Goal: Information Seeking & Learning: Learn about a topic

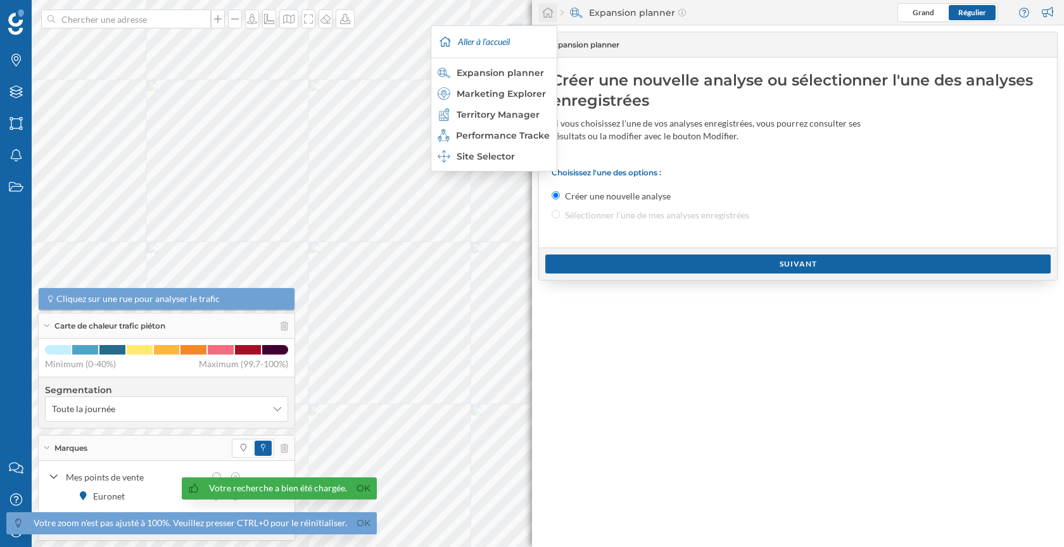
click at [552, 13] on icon at bounding box center [547, 13] width 11 height 10
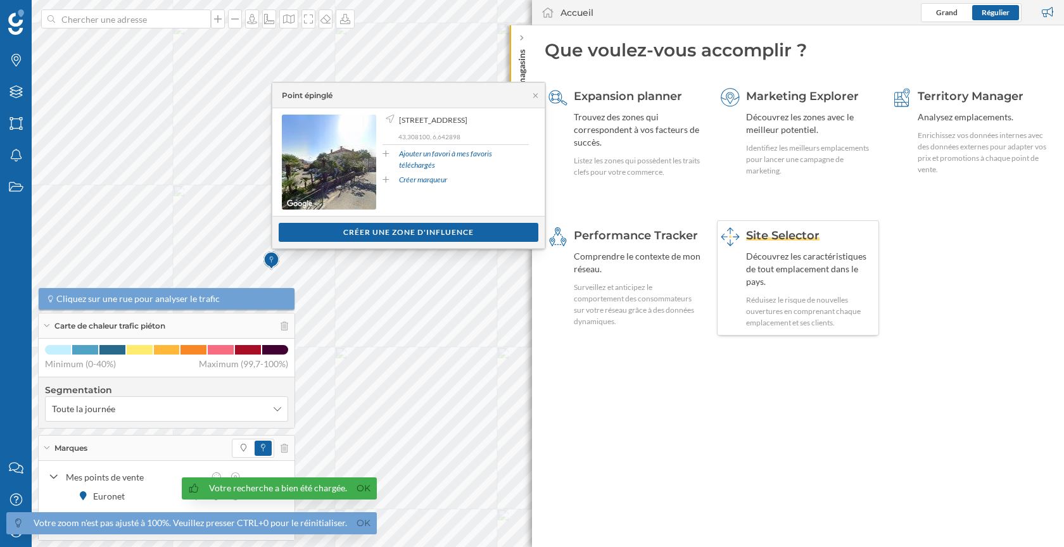
click at [764, 250] on div "Découvrez les caractéristiques de tout emplacement dans le pays." at bounding box center [811, 269] width 130 height 38
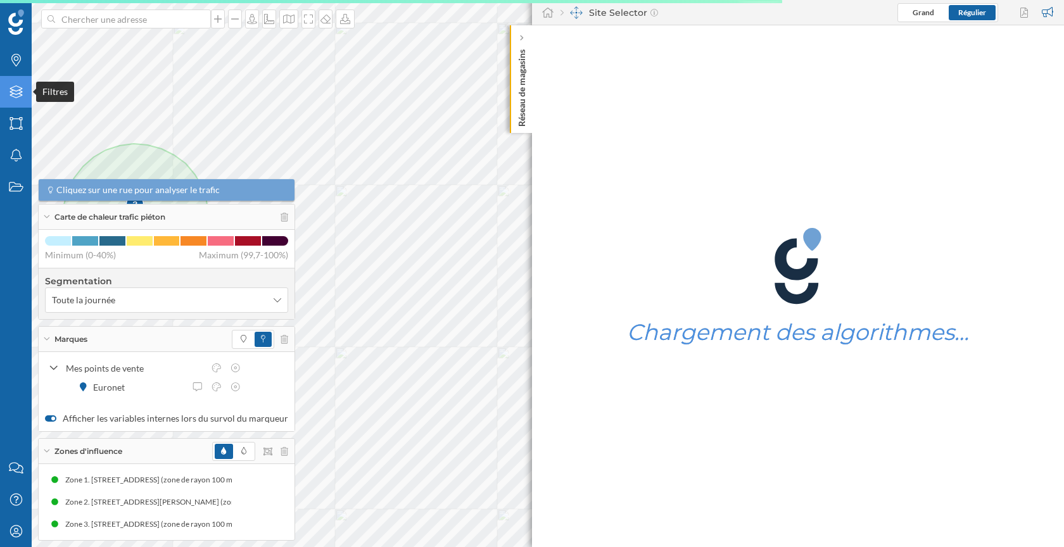
click at [14, 84] on div "Filtres" at bounding box center [16, 92] width 32 height 32
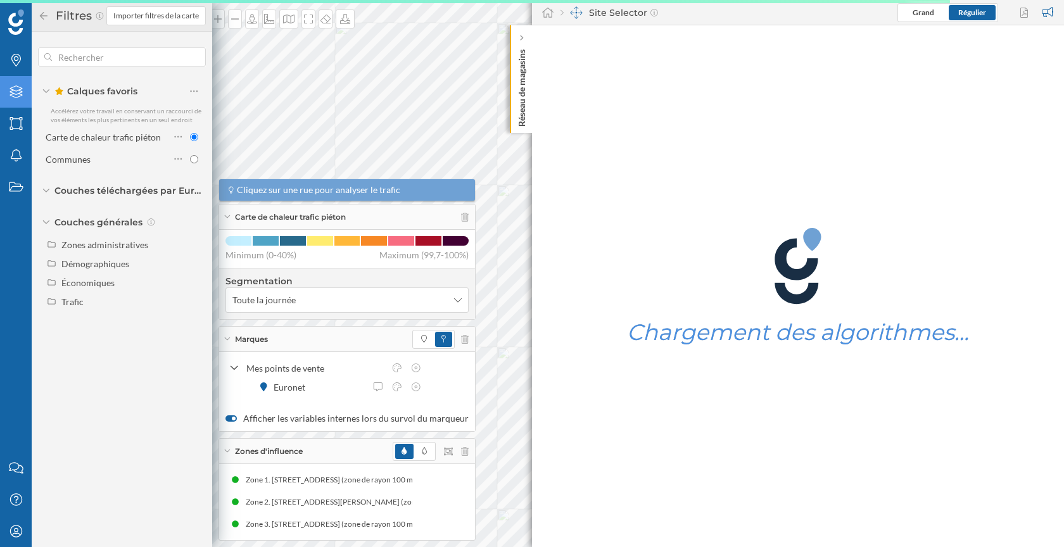
click at [101, 317] on div "Calques favoris Accélérez votre travail en conservant un raccourci de vos éléme…" at bounding box center [122, 181] width 181 height 298
click at [101, 307] on div "Trafic" at bounding box center [131, 301] width 140 height 13
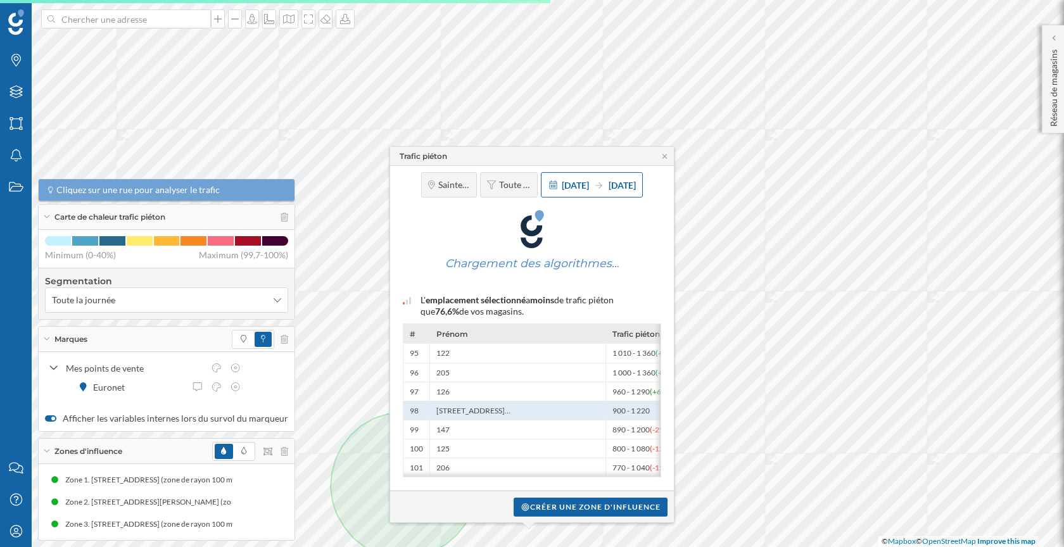
click at [569, 181] on span "[DATE]" at bounding box center [575, 184] width 27 height 11
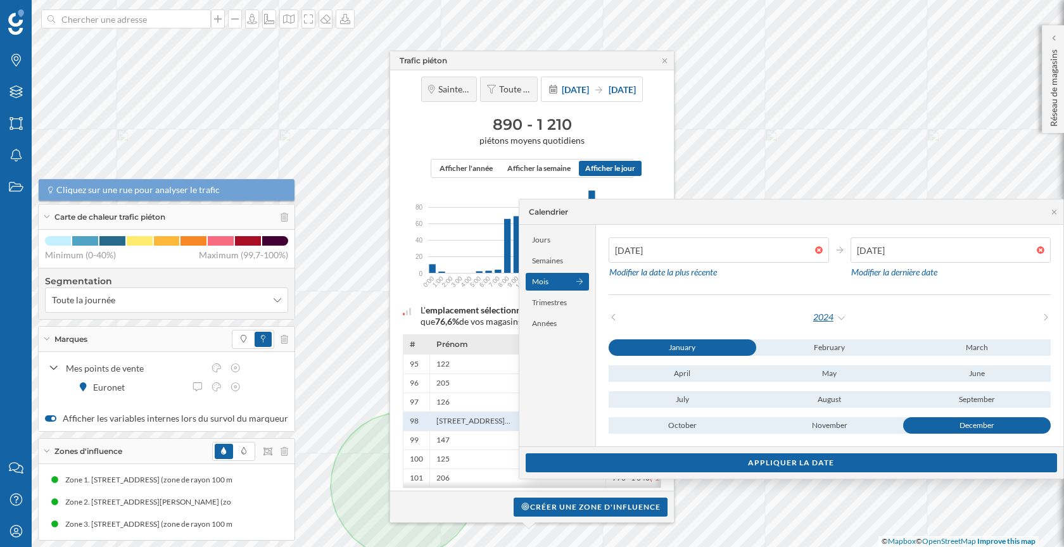
click at [819, 310] on div "2024" at bounding box center [830, 317] width 34 height 19
click at [1049, 40] on div at bounding box center [1054, 38] width 13 height 13
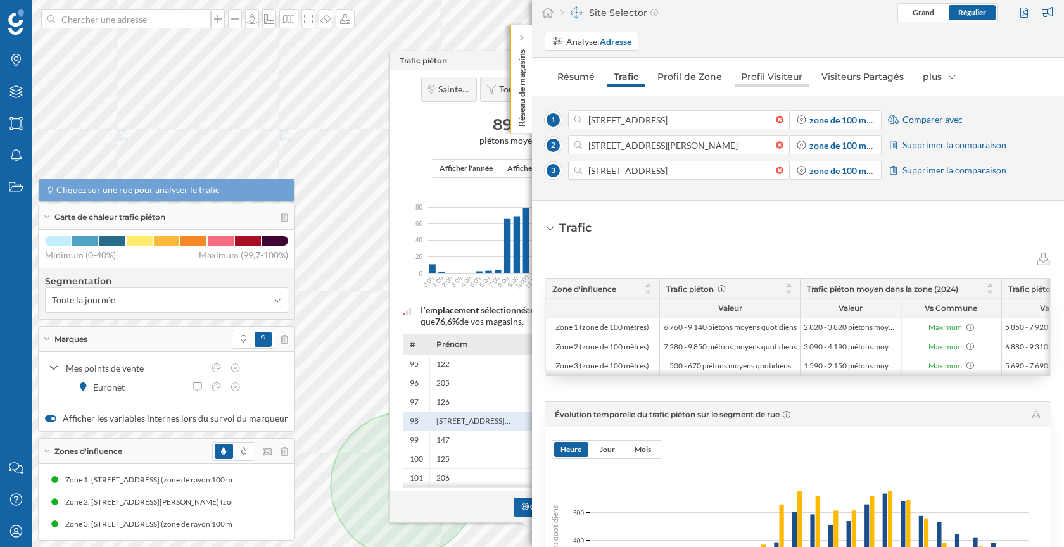
click at [770, 72] on link "Profil Visiteur" at bounding box center [772, 77] width 74 height 20
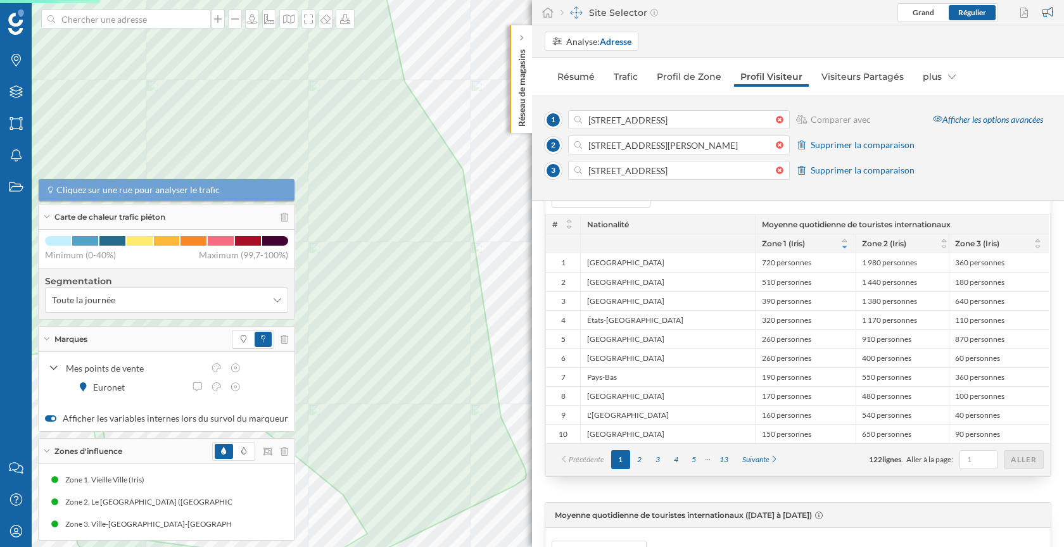
scroll to position [227, 0]
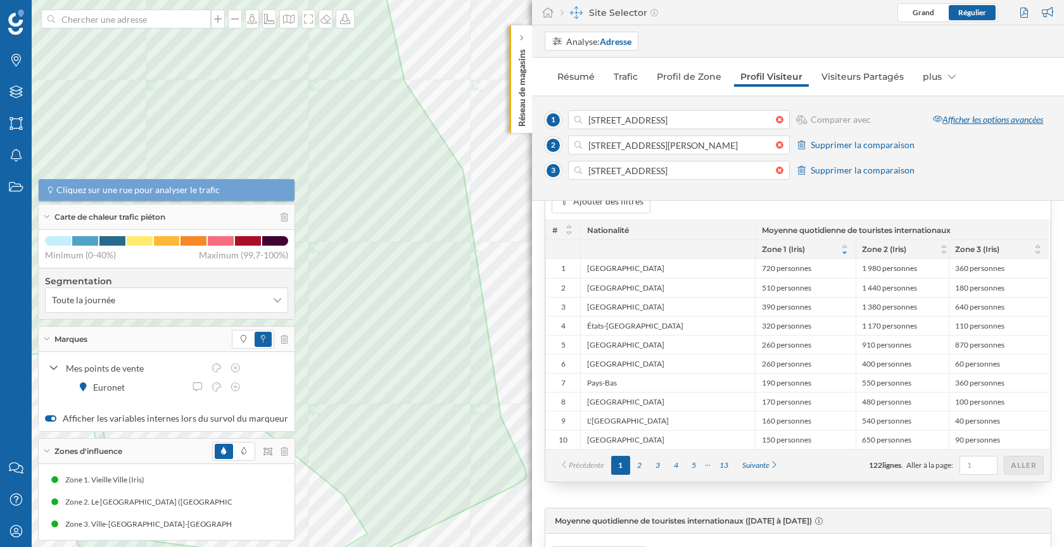
click at [975, 120] on div "Afficher les options avancées" at bounding box center [988, 119] width 127 height 19
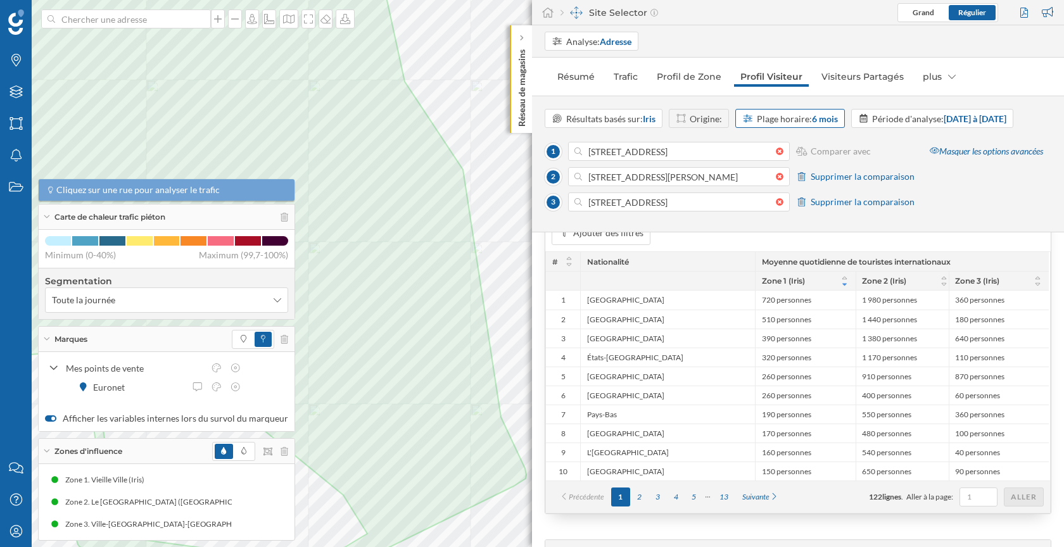
click at [803, 118] on div "Plage horaire: 6 mois" at bounding box center [797, 118] width 81 height 13
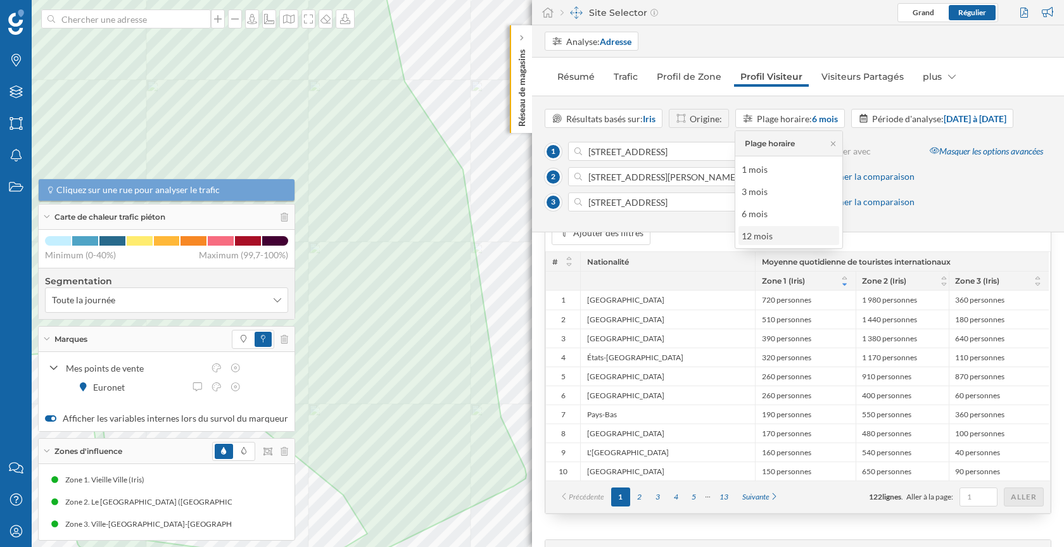
click at [781, 239] on div "12 mois" at bounding box center [788, 235] width 93 height 13
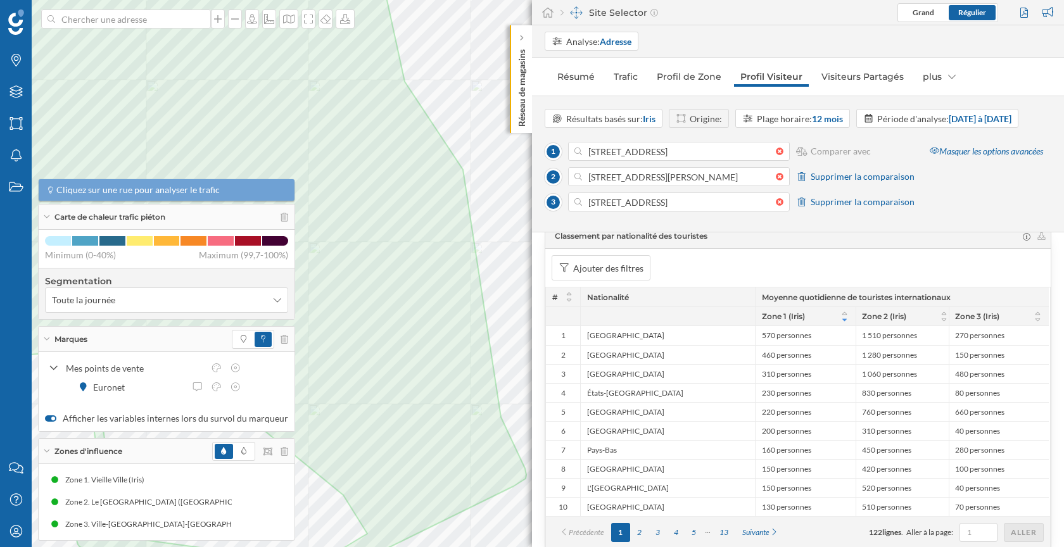
scroll to position [188, 0]
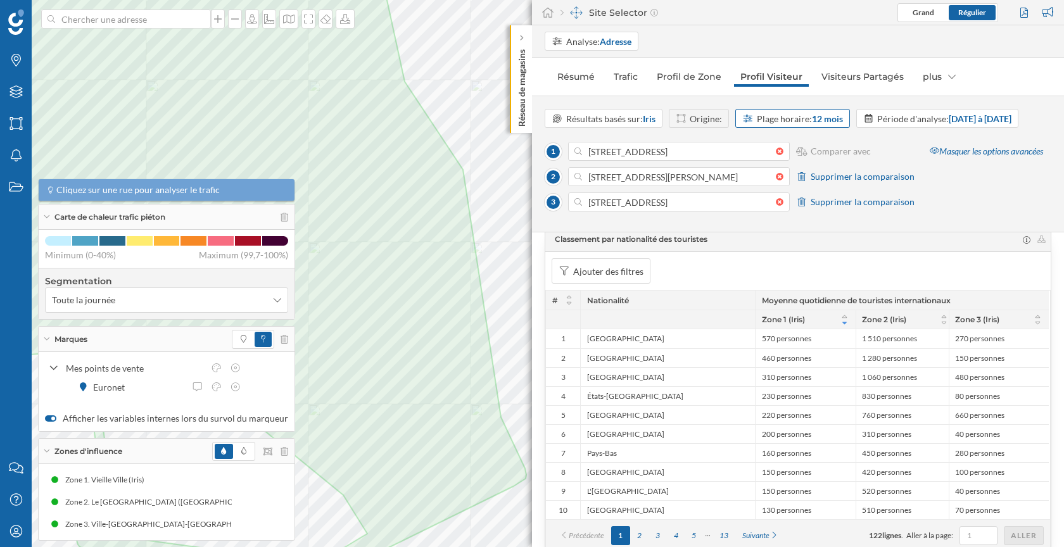
click at [797, 122] on div "Plage horaire: 12 mois" at bounding box center [800, 118] width 86 height 13
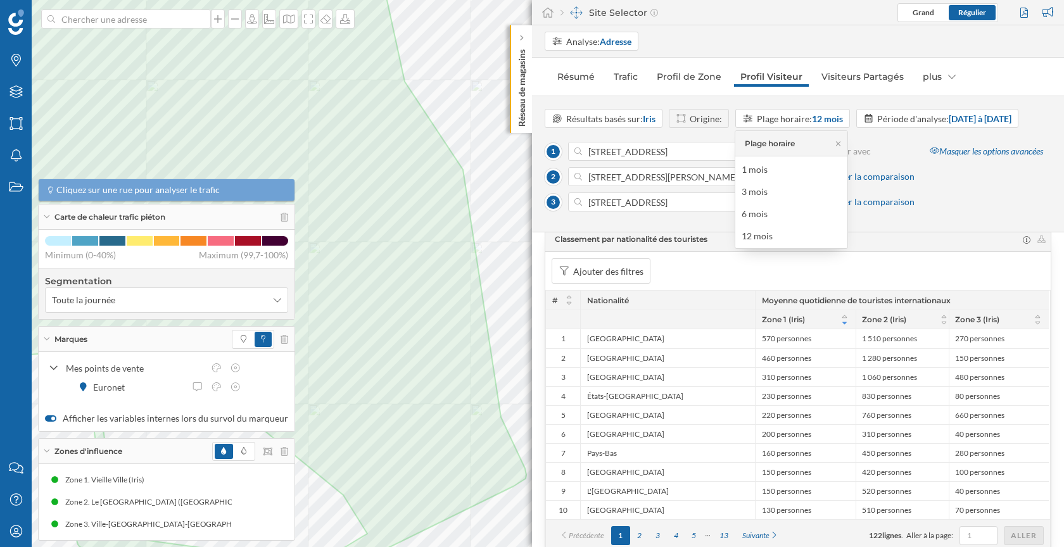
click at [875, 128] on div "Résultats basés sur: Iris Origine: Plage horaire: 12 mois Période d'analyse: [D…" at bounding box center [798, 118] width 507 height 19
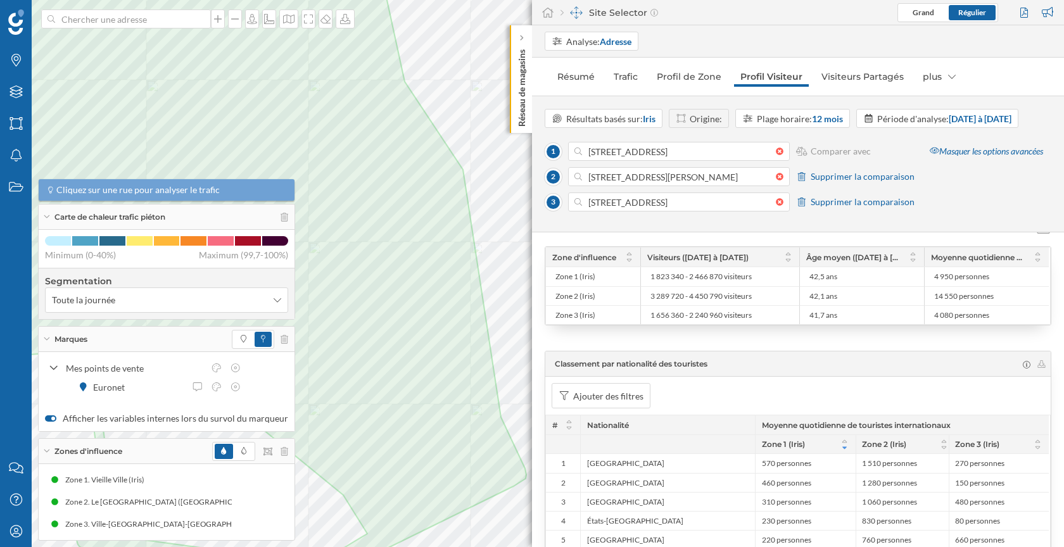
scroll to position [0, 0]
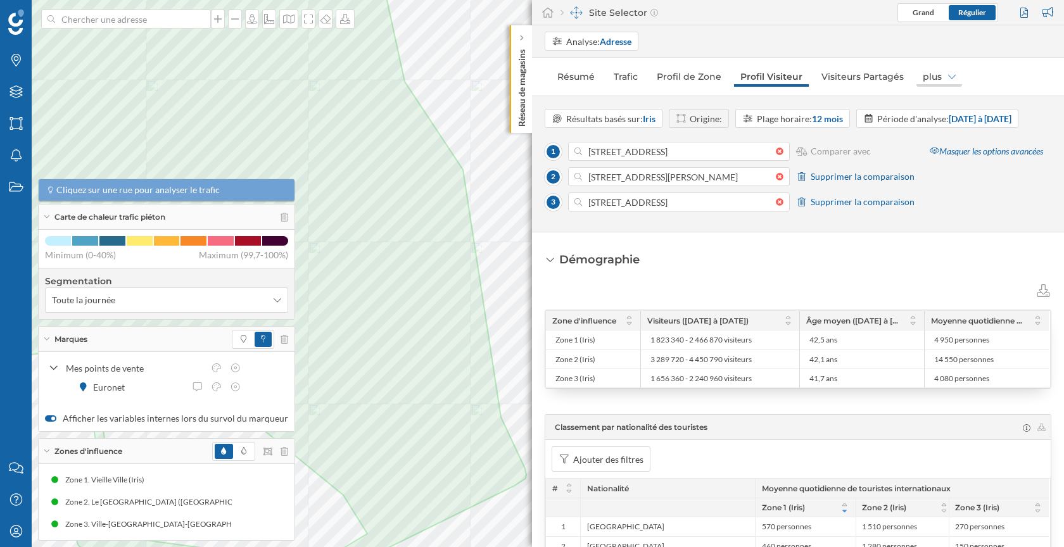
click at [929, 72] on div "plus" at bounding box center [940, 77] width 46 height 20
click at [856, 128] on div "Période d'analyse: [DATE] à [DATE]" at bounding box center [937, 118] width 163 height 19
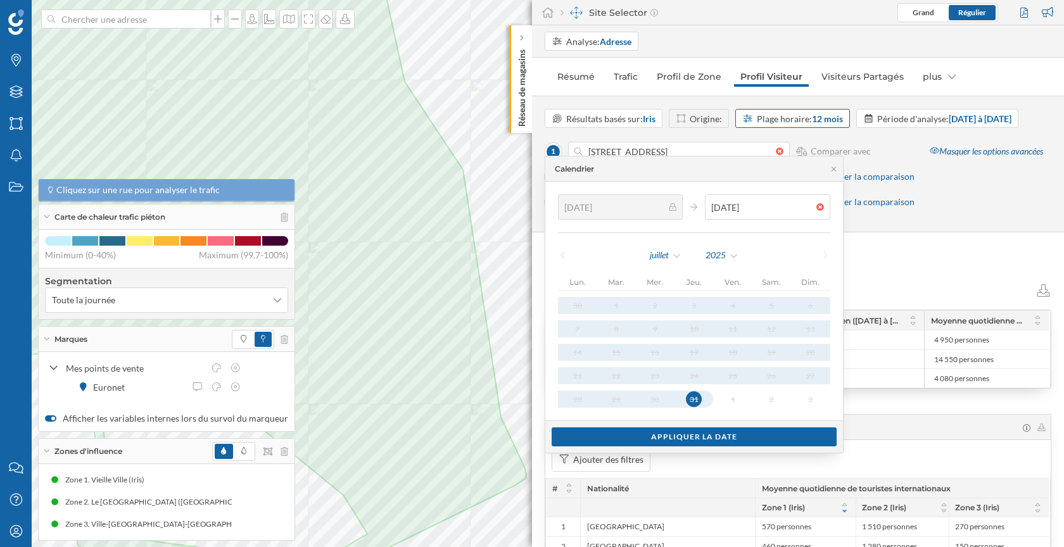
click at [812, 116] on strong "12 mois" at bounding box center [827, 118] width 31 height 11
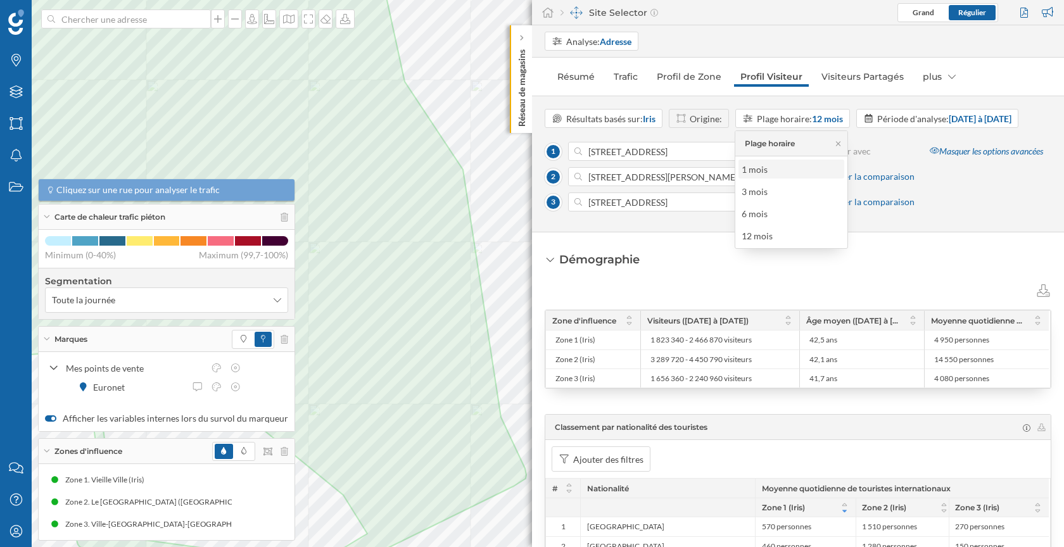
click at [785, 165] on div "1 mois" at bounding box center [791, 169] width 98 height 13
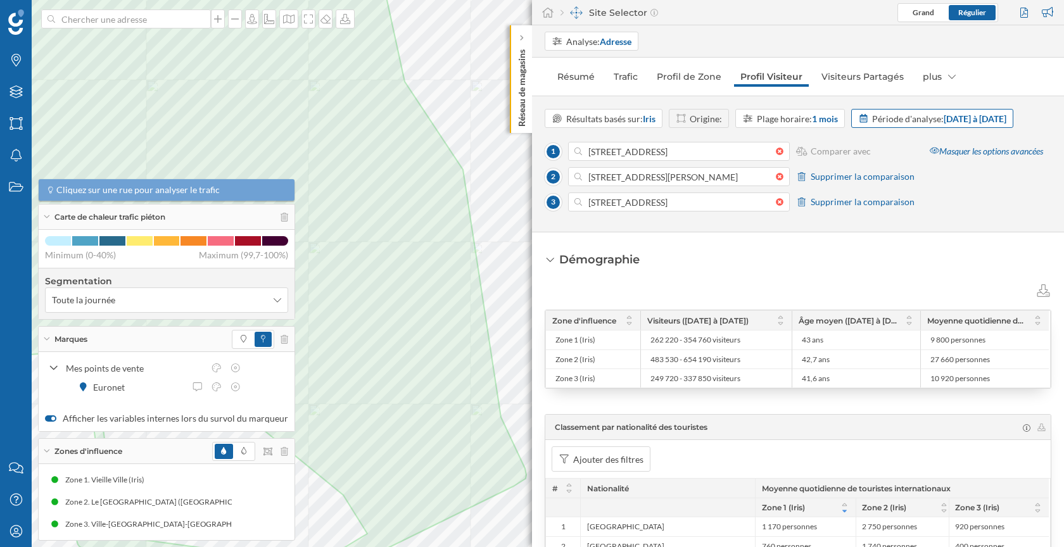
click at [944, 124] on strong "[DATE] à [DATE]" at bounding box center [975, 118] width 63 height 11
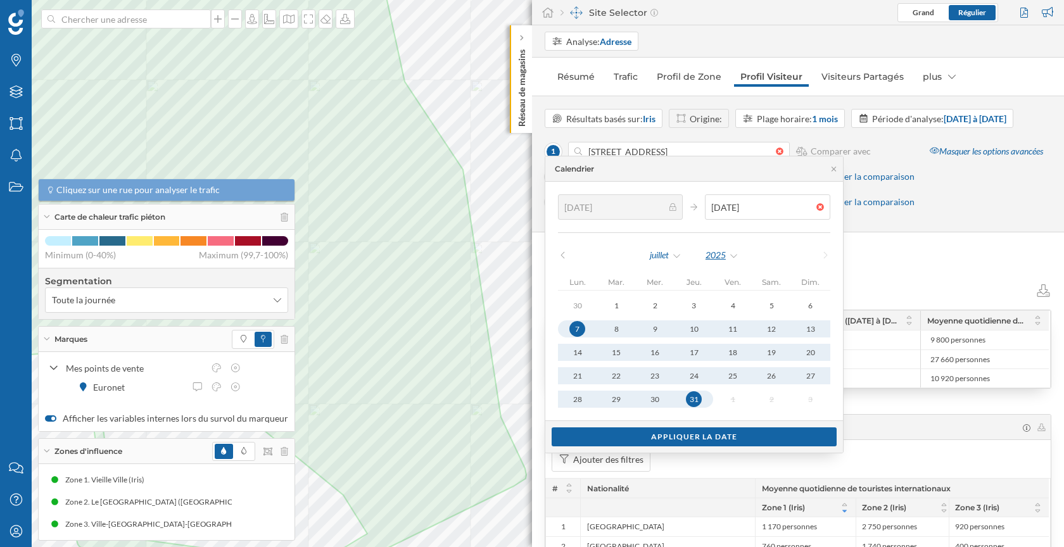
click at [723, 255] on div "2025" at bounding box center [722, 255] width 34 height 19
click at [666, 253] on div "juillet" at bounding box center [665, 255] width 33 height 19
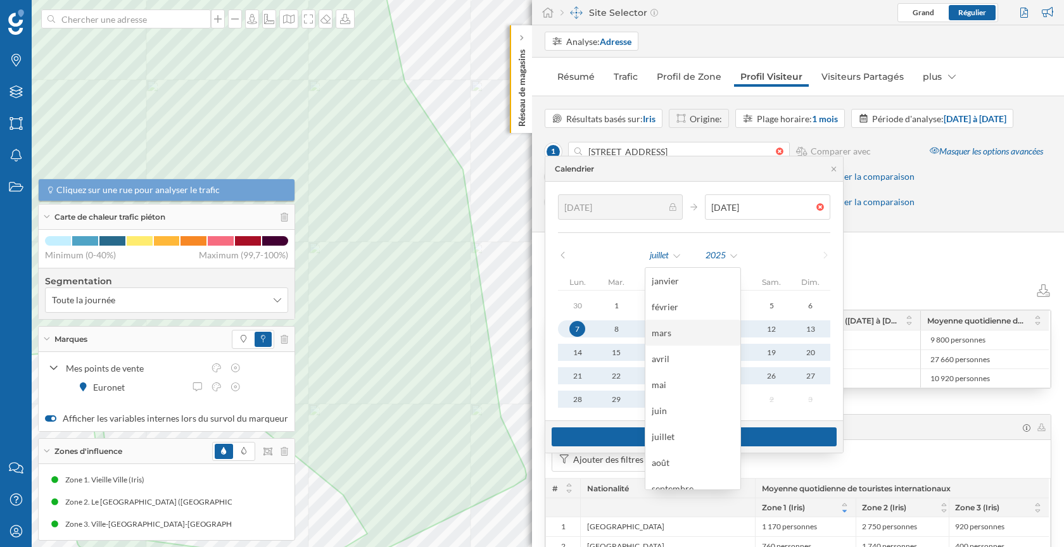
click at [678, 332] on div "mars" at bounding box center [693, 332] width 82 height 13
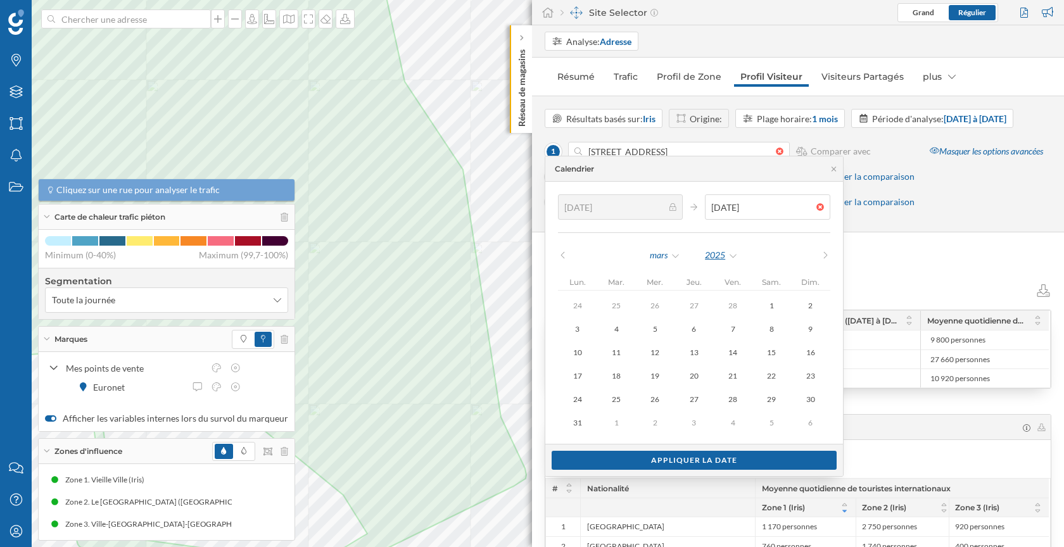
click at [712, 249] on div "2025" at bounding box center [721, 255] width 34 height 19
click at [817, 207] on div at bounding box center [824, 207] width 14 height 8
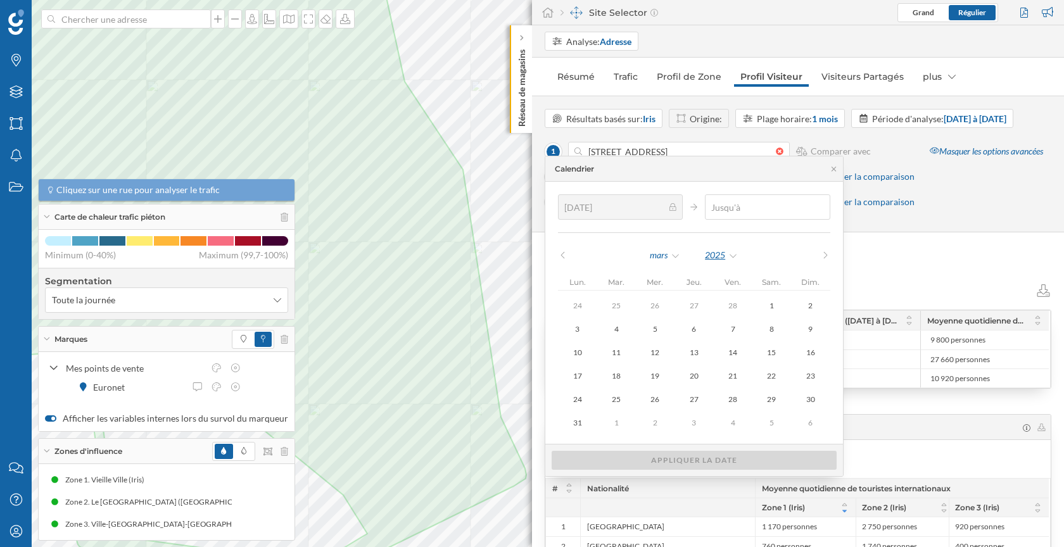
click at [716, 255] on div "2025" at bounding box center [721, 255] width 34 height 19
click at [717, 279] on div "2025" at bounding box center [748, 280] width 82 height 13
click at [566, 254] on icon at bounding box center [563, 255] width 10 height 8
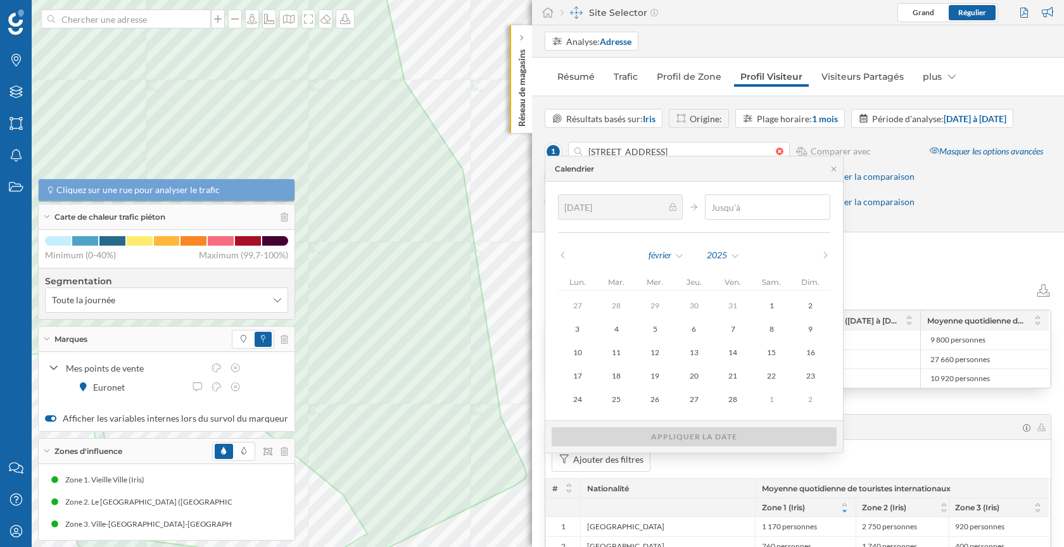
click at [566, 254] on icon at bounding box center [563, 255] width 10 height 8
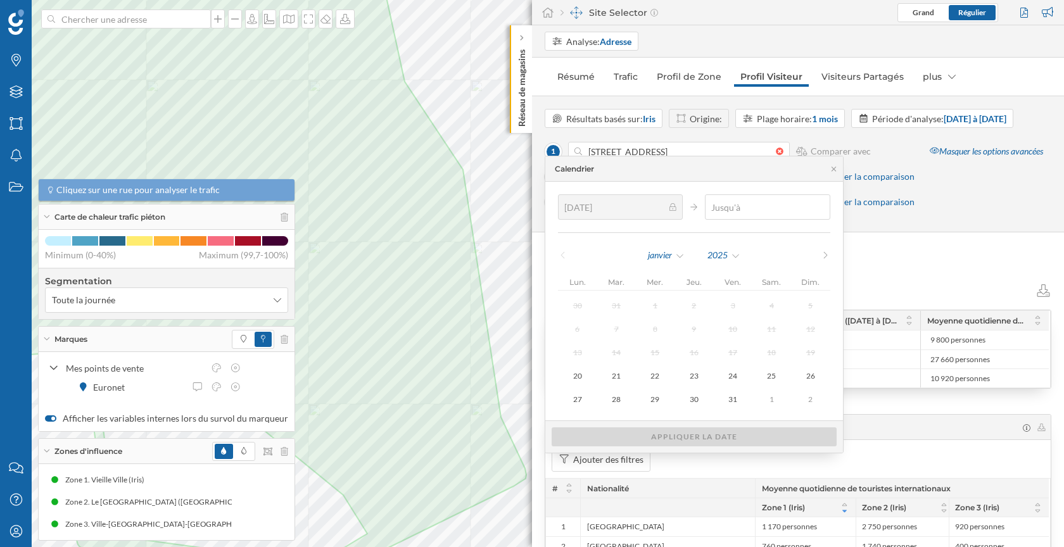
click at [566, 254] on icon at bounding box center [563, 255] width 10 height 8
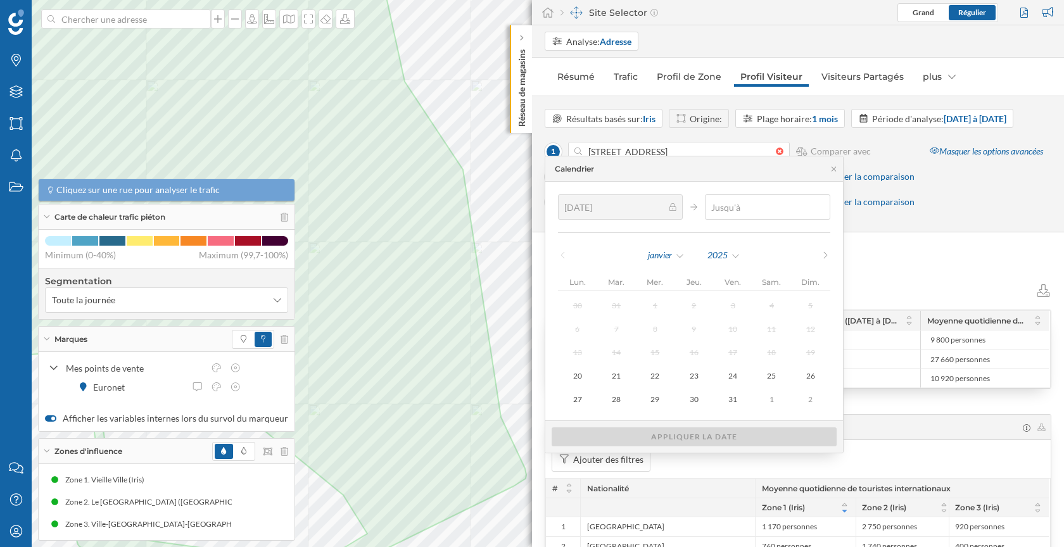
click at [566, 254] on icon at bounding box center [563, 255] width 10 height 8
click at [644, 119] on strong "Iris" at bounding box center [649, 118] width 13 height 11
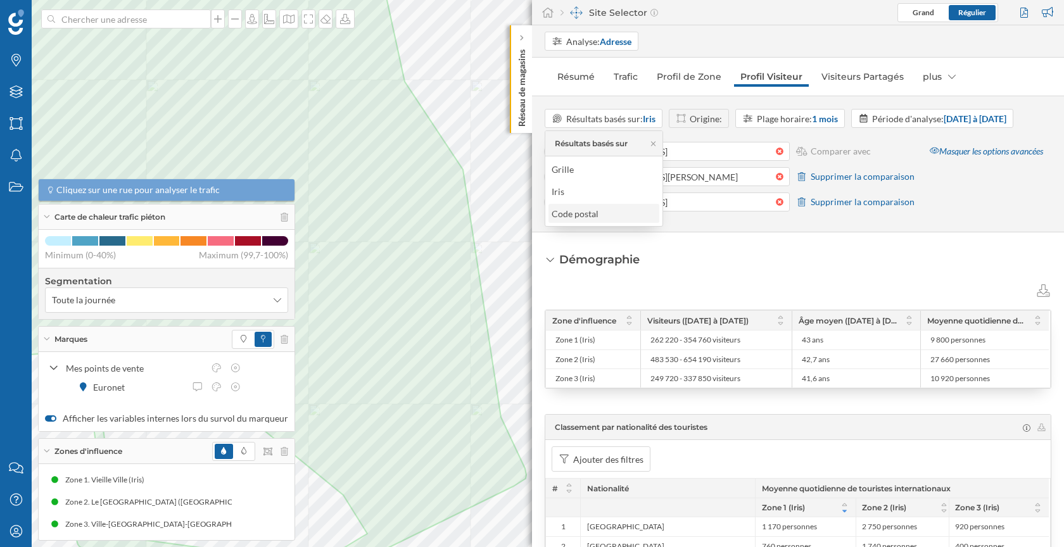
click at [613, 207] on div "Code postal" at bounding box center [603, 213] width 103 height 13
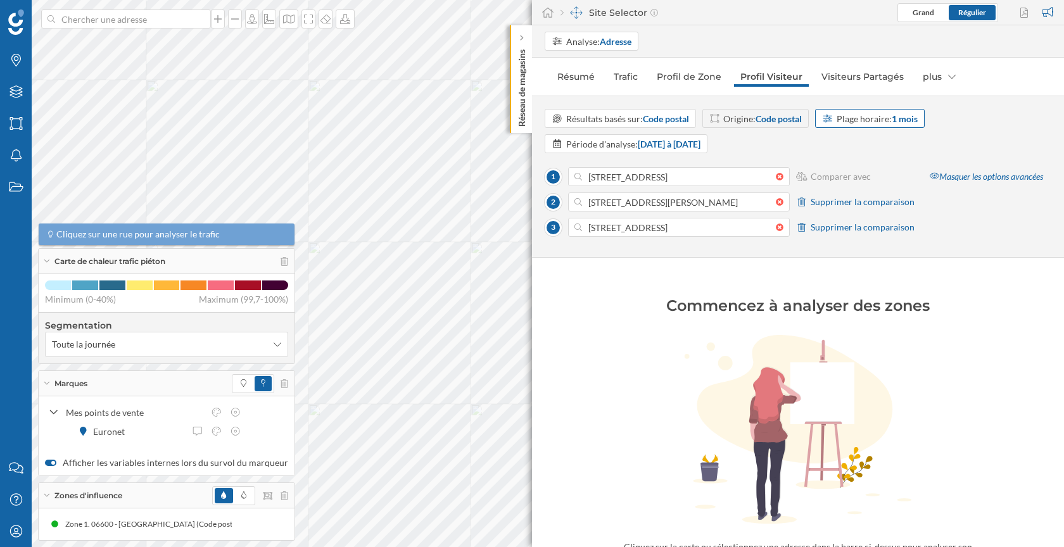
click at [873, 127] on div "Plage horaire: 1 mois" at bounding box center [870, 118] width 110 height 19
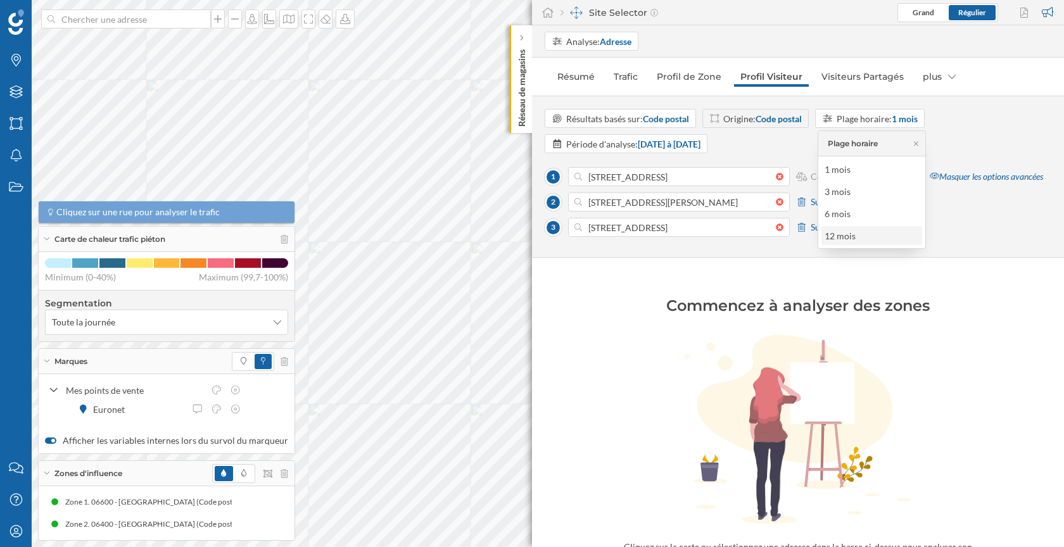
click at [856, 231] on div "12 mois" at bounding box center [843, 235] width 37 height 13
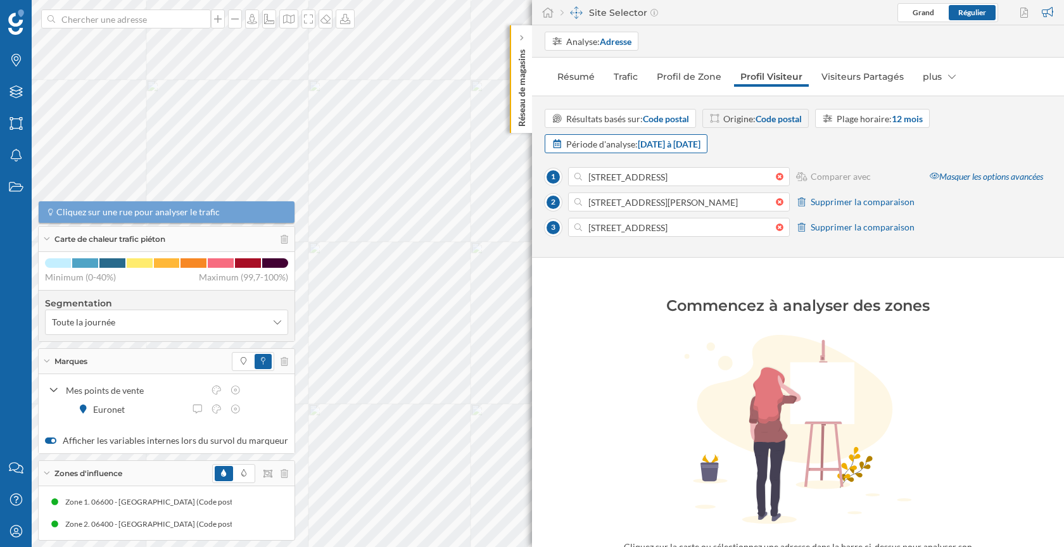
click at [701, 141] on strong "[DATE] à [DATE]" at bounding box center [669, 144] width 63 height 11
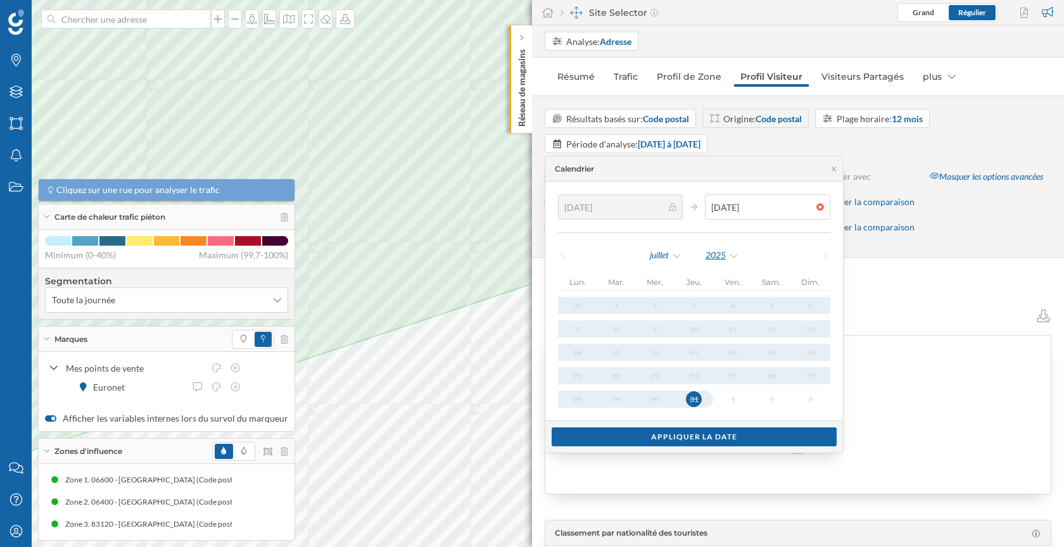
click at [706, 257] on div "2025" at bounding box center [722, 255] width 34 height 19
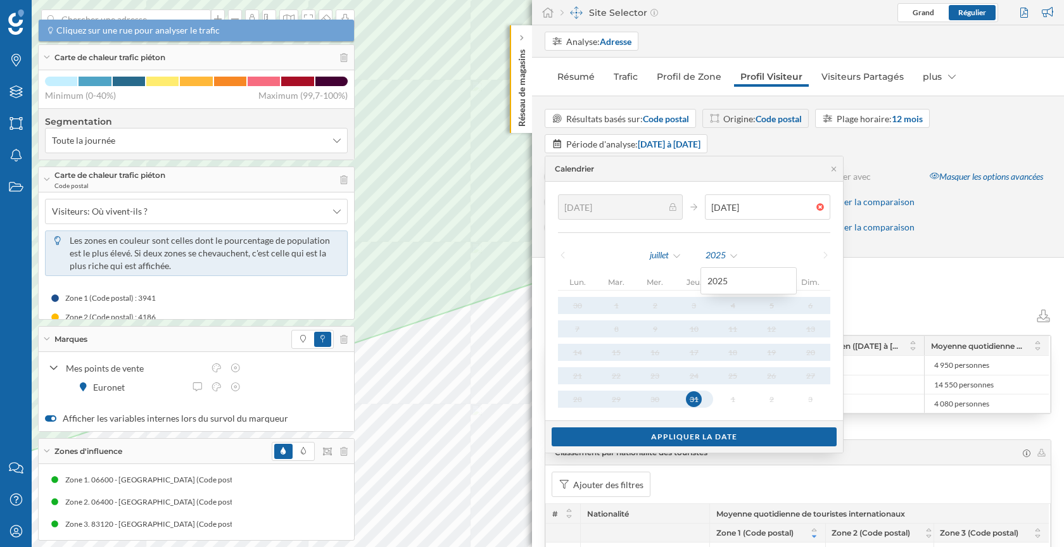
click at [865, 236] on div "1 [STREET_ADDRESS] Comparer avec 2 [STREET_ADDRESS][PERSON_NAME] Supprimer la c…" at bounding box center [730, 205] width 370 height 76
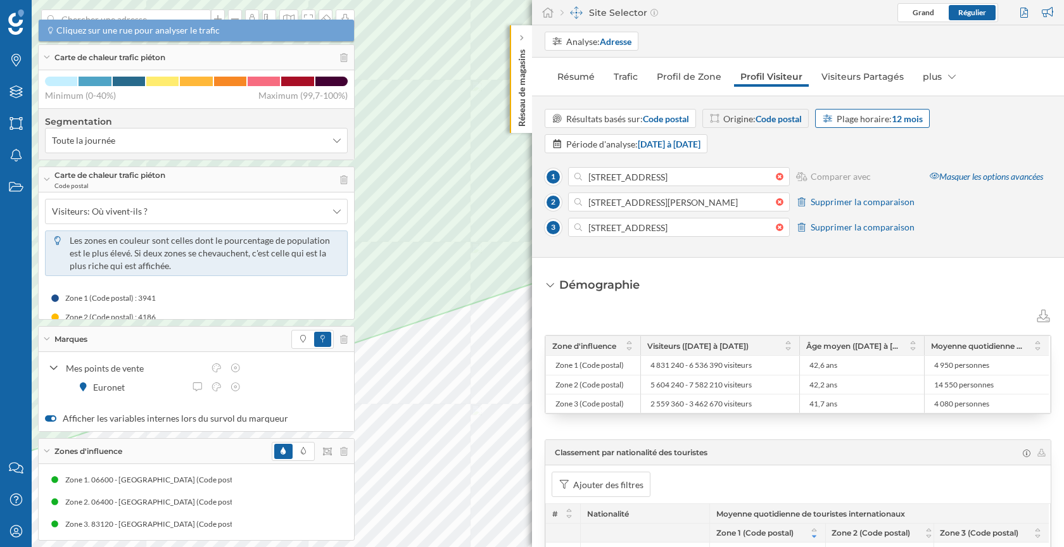
click at [898, 122] on strong "12 mois" at bounding box center [907, 118] width 31 height 11
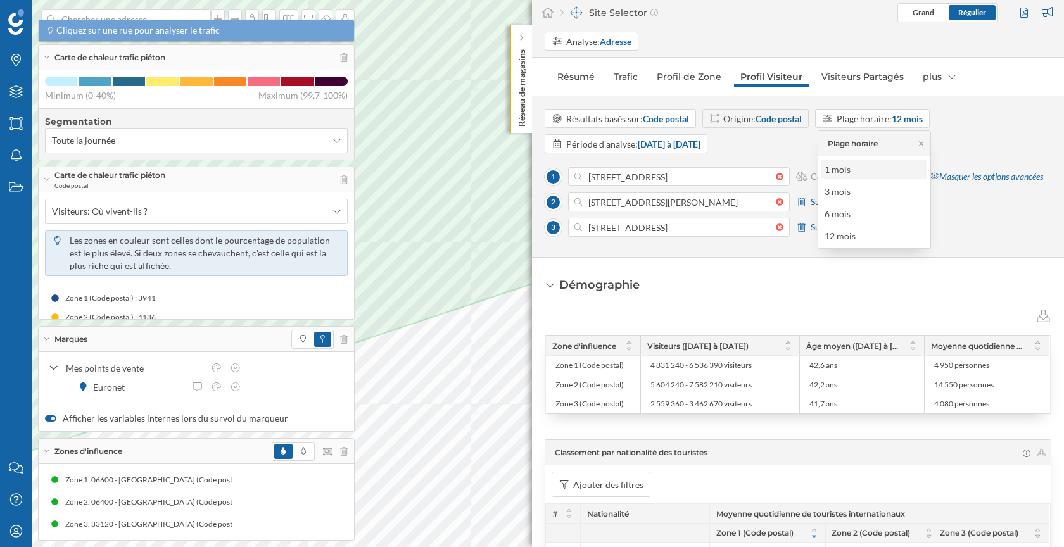
click at [861, 168] on div "1 mois" at bounding box center [874, 169] width 98 height 13
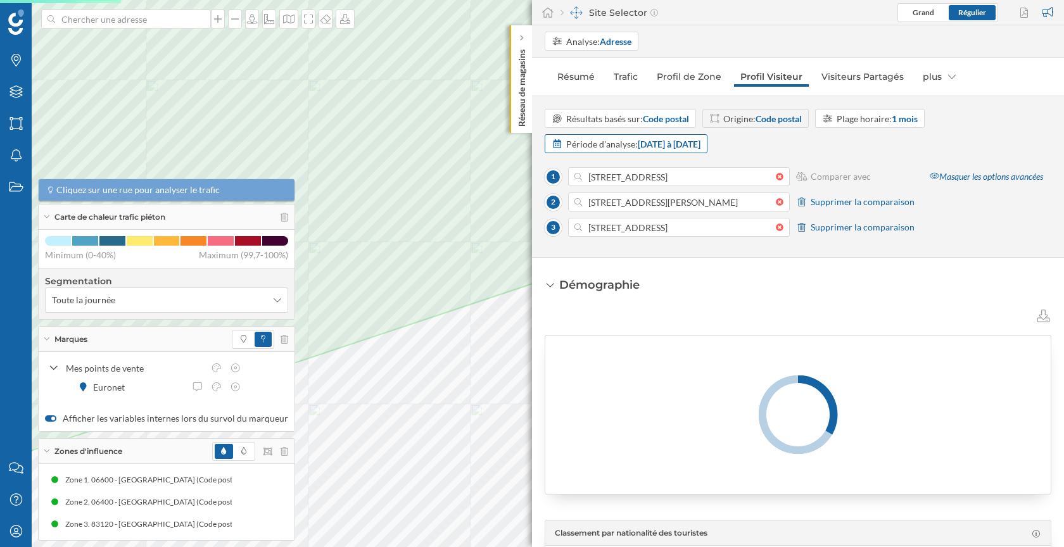
click at [701, 145] on strong "[DATE] à [DATE]" at bounding box center [669, 144] width 63 height 11
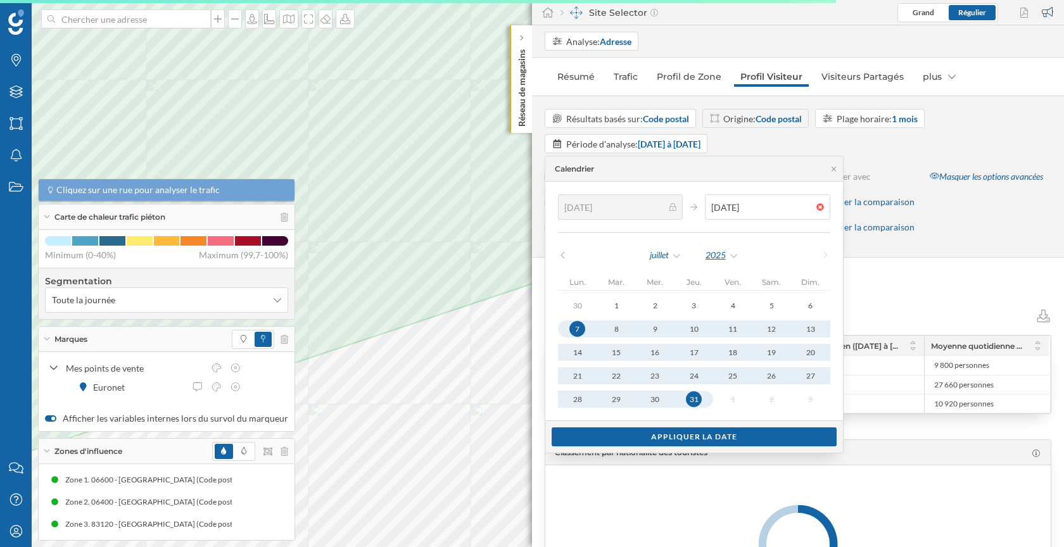
click at [723, 248] on div "2025" at bounding box center [722, 255] width 34 height 19
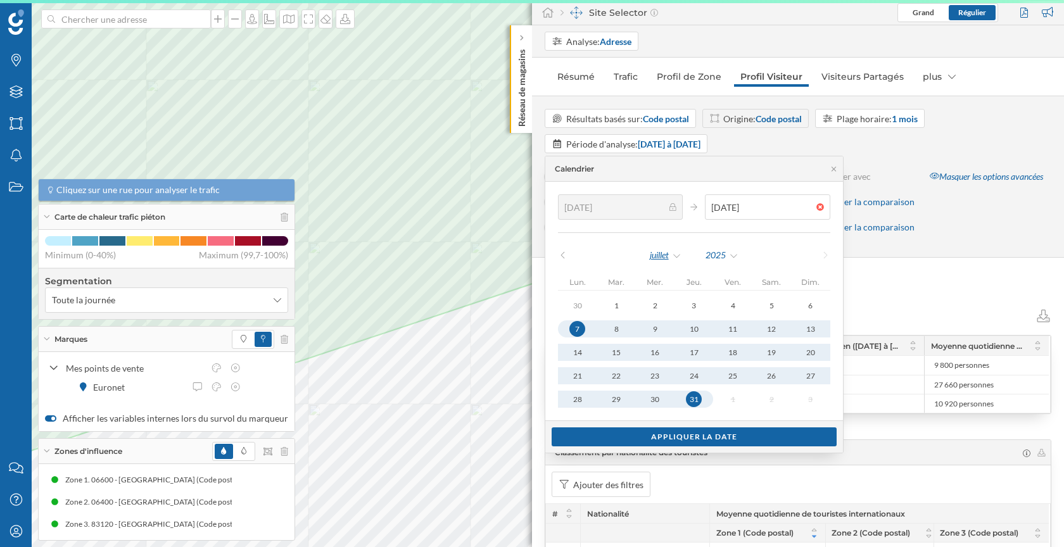
click at [671, 264] on div "[DATE] lun. mar. mer. jeu. ven. sam. dim. 30 1 2 3 4 5 6 7 8 9 10 11 12 13 14 1…" at bounding box center [694, 327] width 272 height 162
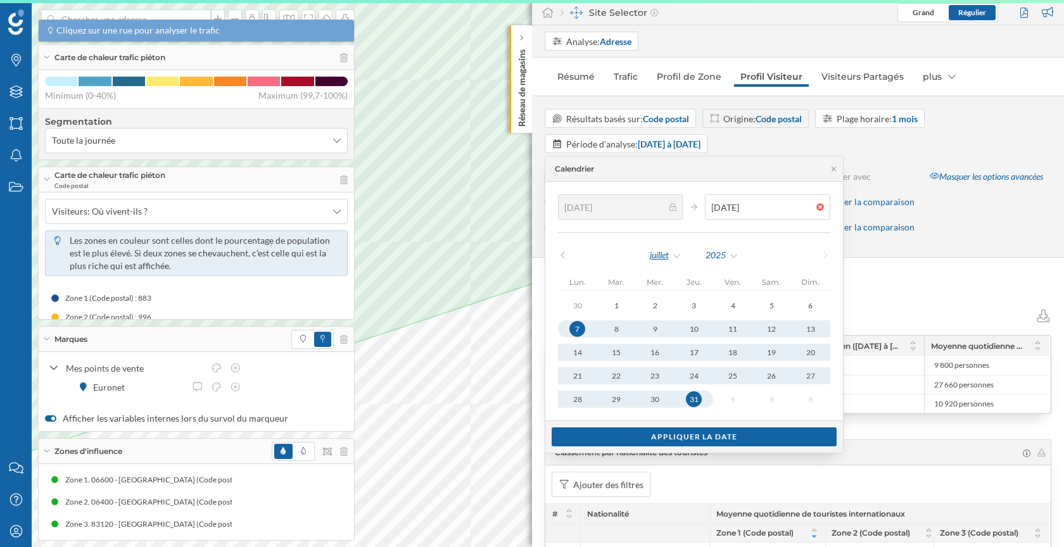
click at [670, 264] on div "juillet" at bounding box center [665, 255] width 33 height 19
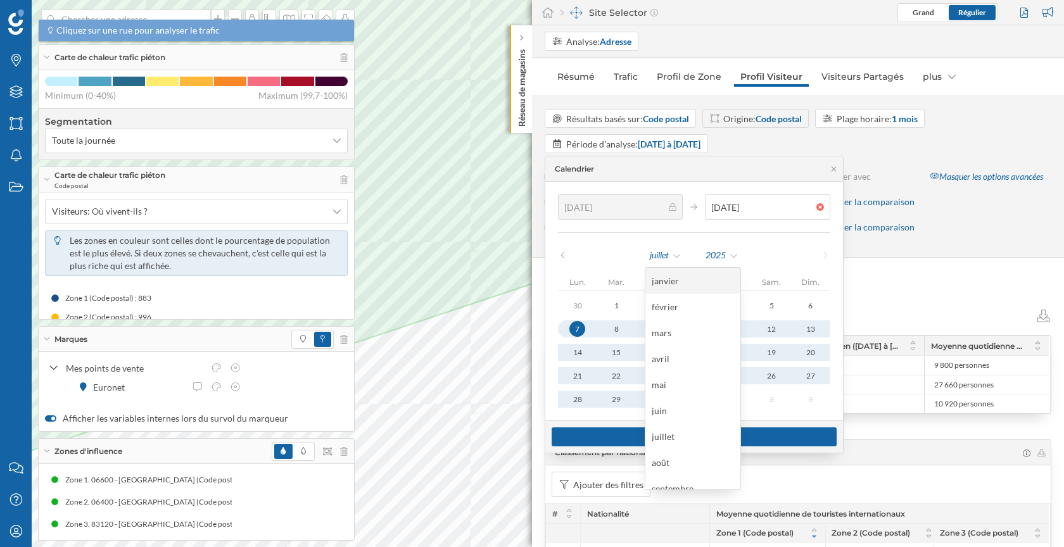
click at [671, 275] on div "janvier" at bounding box center [693, 280] width 82 height 13
